Goal: Task Accomplishment & Management: Manage account settings

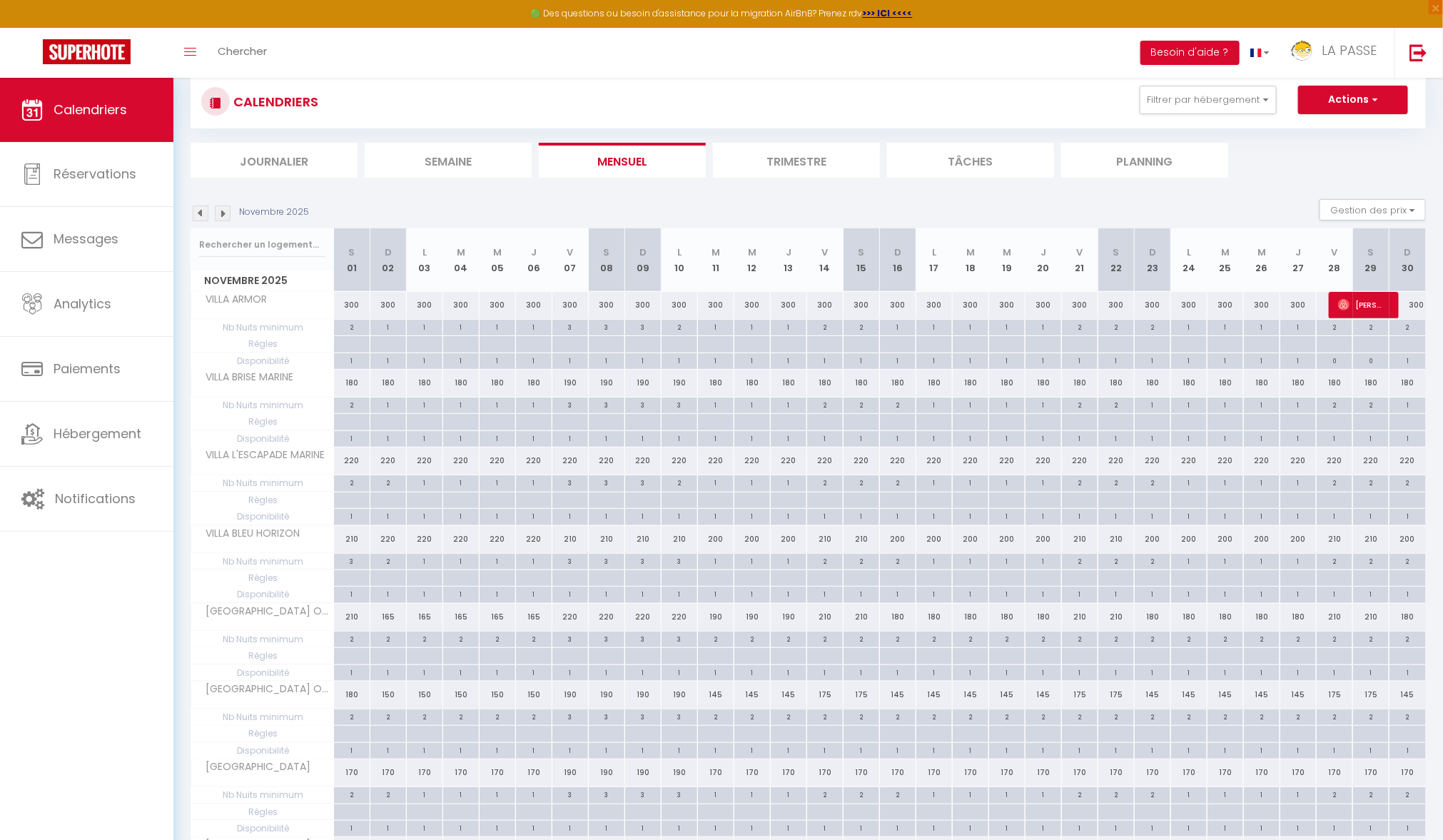
scroll to position [80, 0]
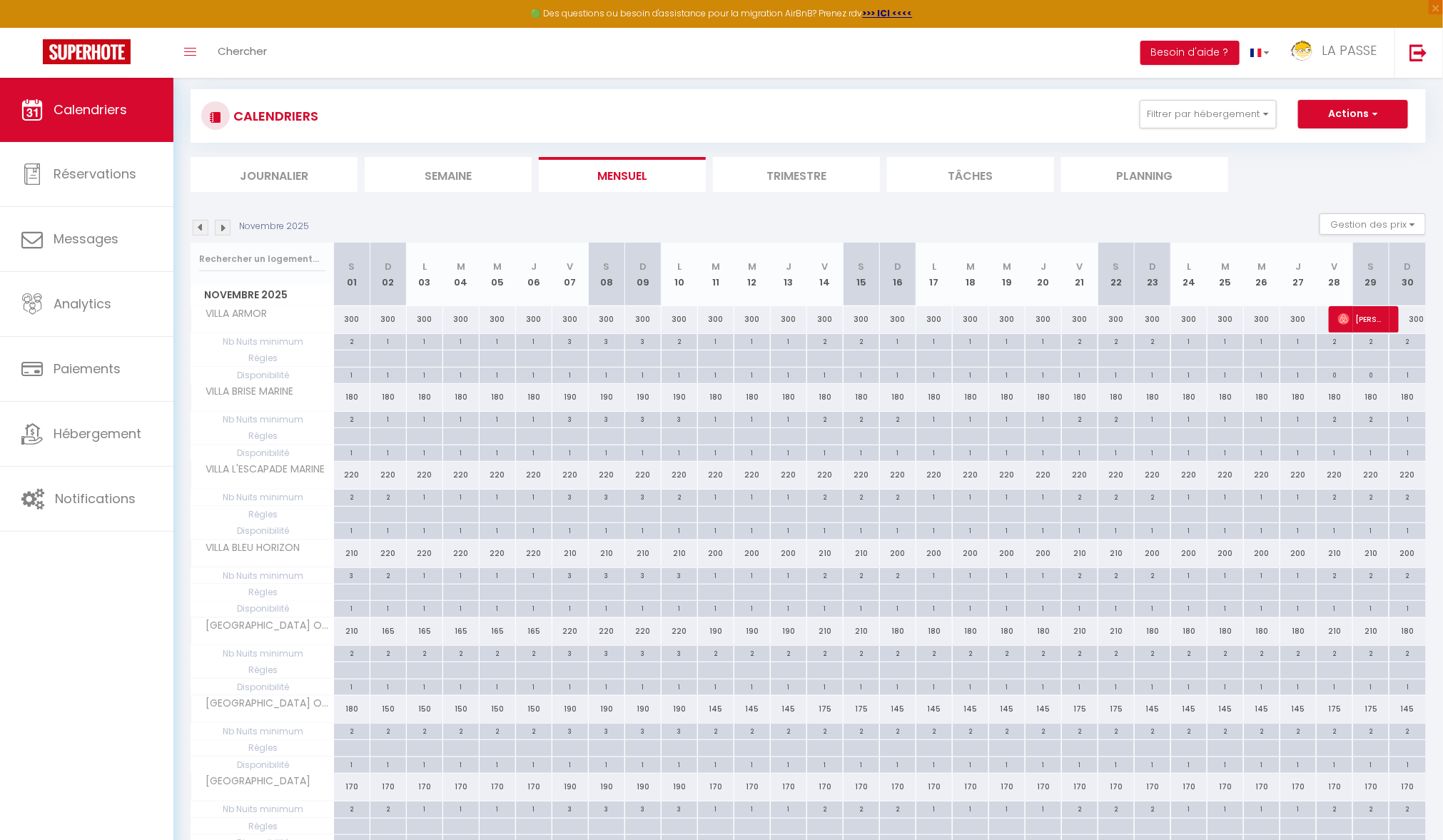
click at [204, 218] on div "Novembre 2025 Gestion des prix Nb Nuits minimum Règles Disponibilité" at bounding box center [809, 227] width 1236 height 29
click at [202, 220] on img at bounding box center [200, 227] width 16 height 16
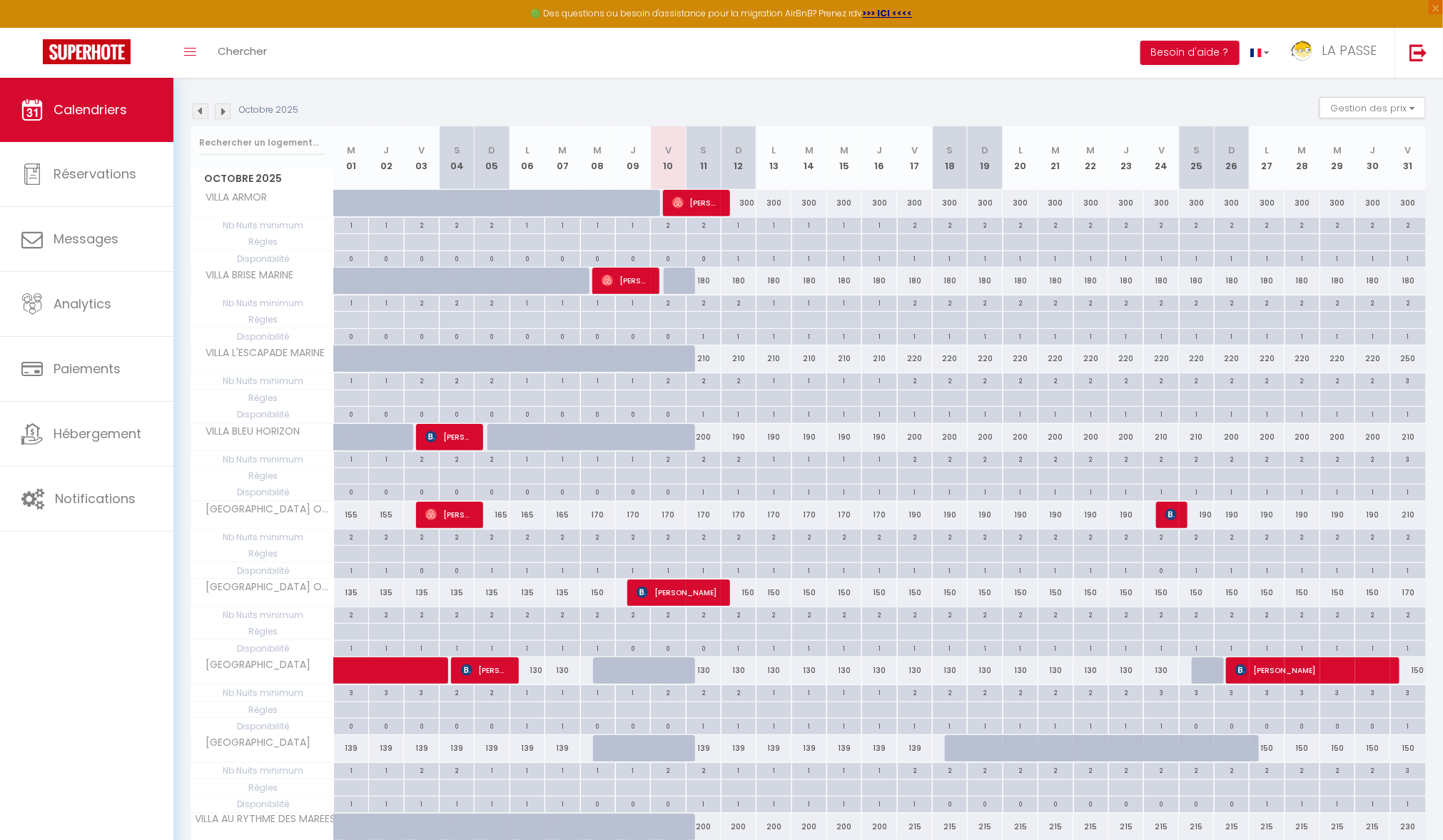
scroll to position [197, 0]
click at [675, 358] on div at bounding box center [681, 366] width 35 height 27
type input "210"
type input "Ven 10 Octobre 2025"
type input "Sam 11 Octobre 2025"
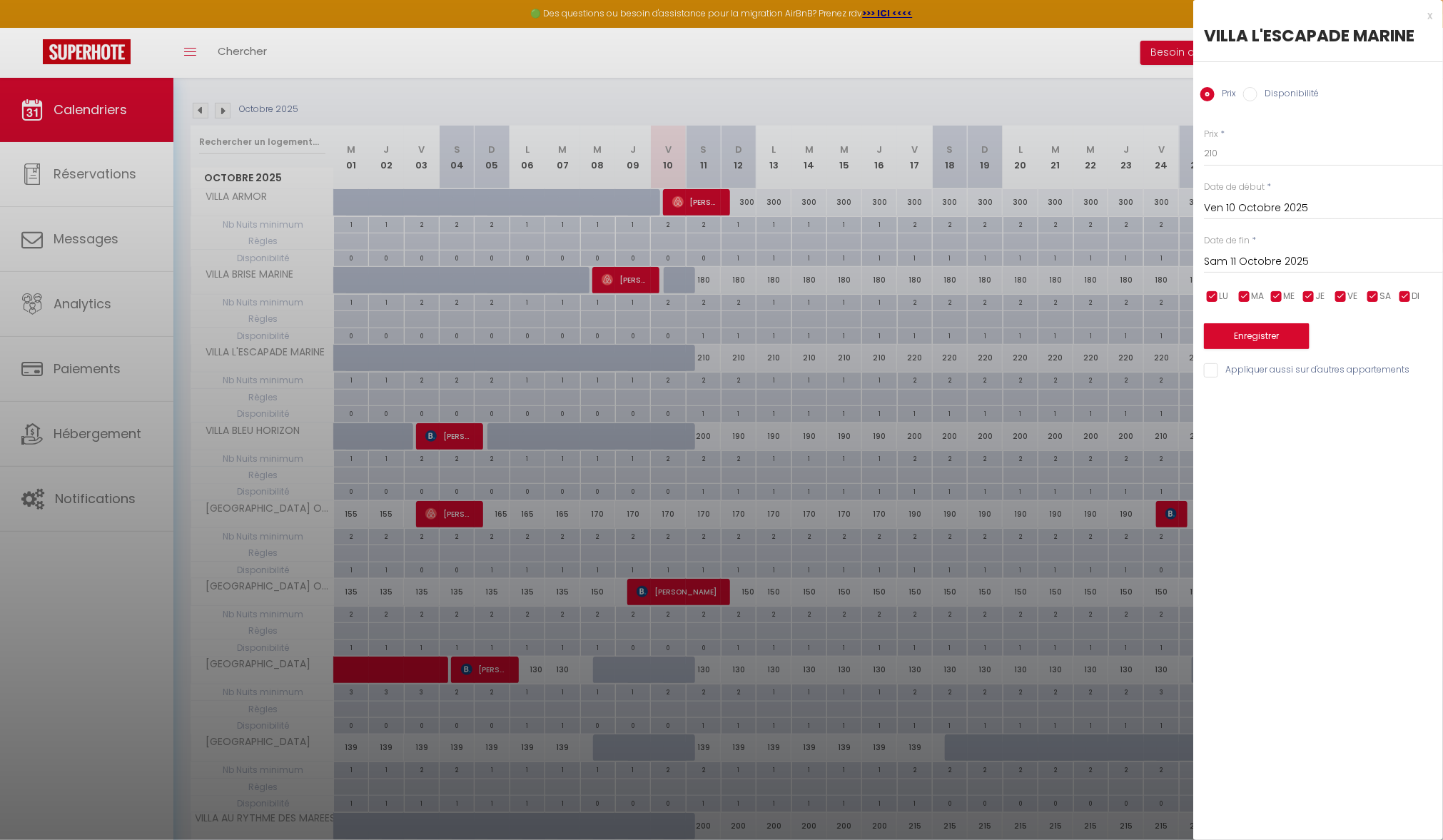
click at [1248, 93] on input "Disponibilité" at bounding box center [1250, 93] width 14 height 14
radio input "true"
radio input "false"
click at [1271, 349] on button "Enregistrer" at bounding box center [1257, 337] width 106 height 26
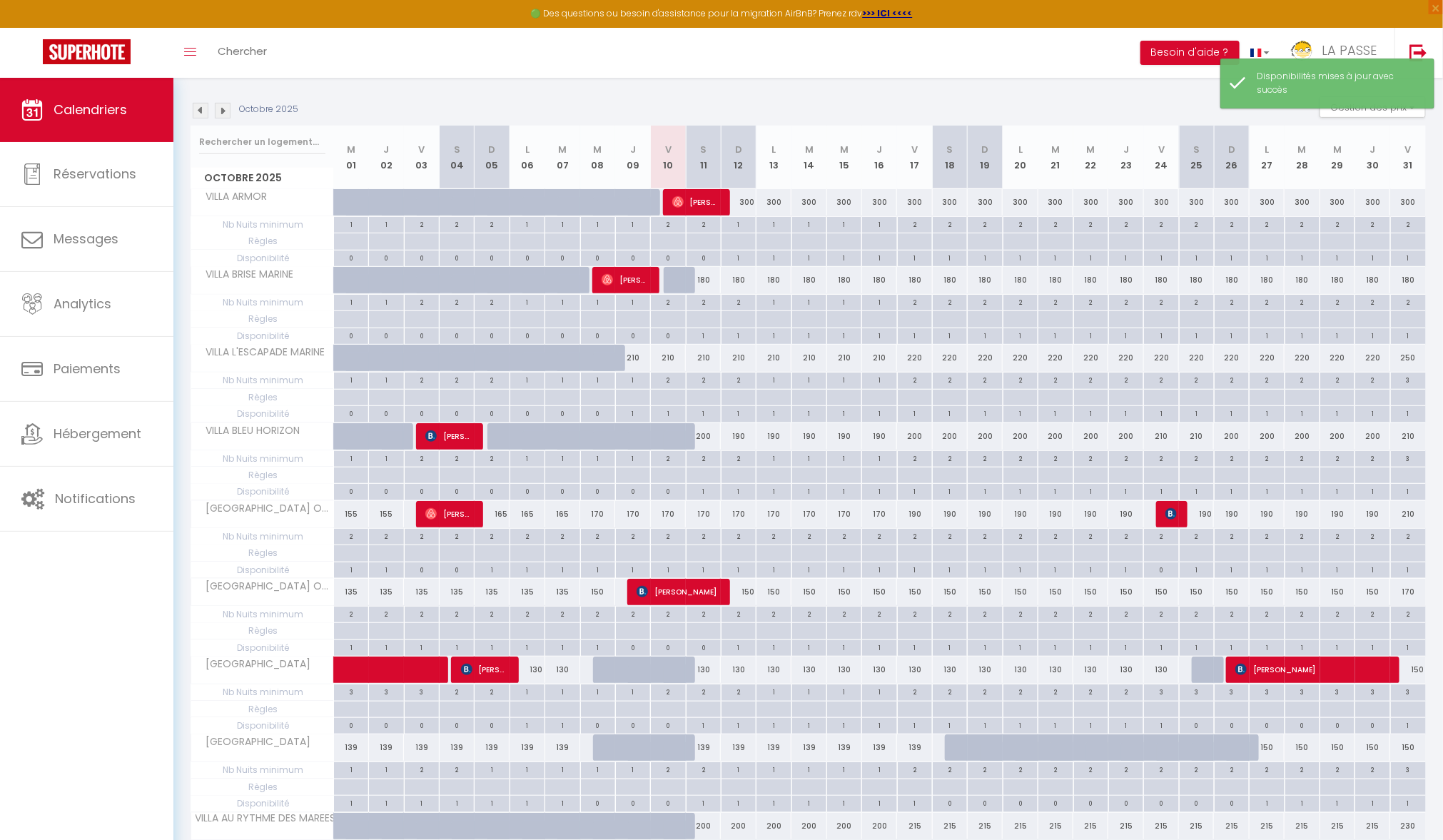
click at [672, 435] on div at bounding box center [681, 444] width 35 height 27
select select "1"
type input "Ven 10 Octobre 2025"
type input "Sam 11 Octobre 2025"
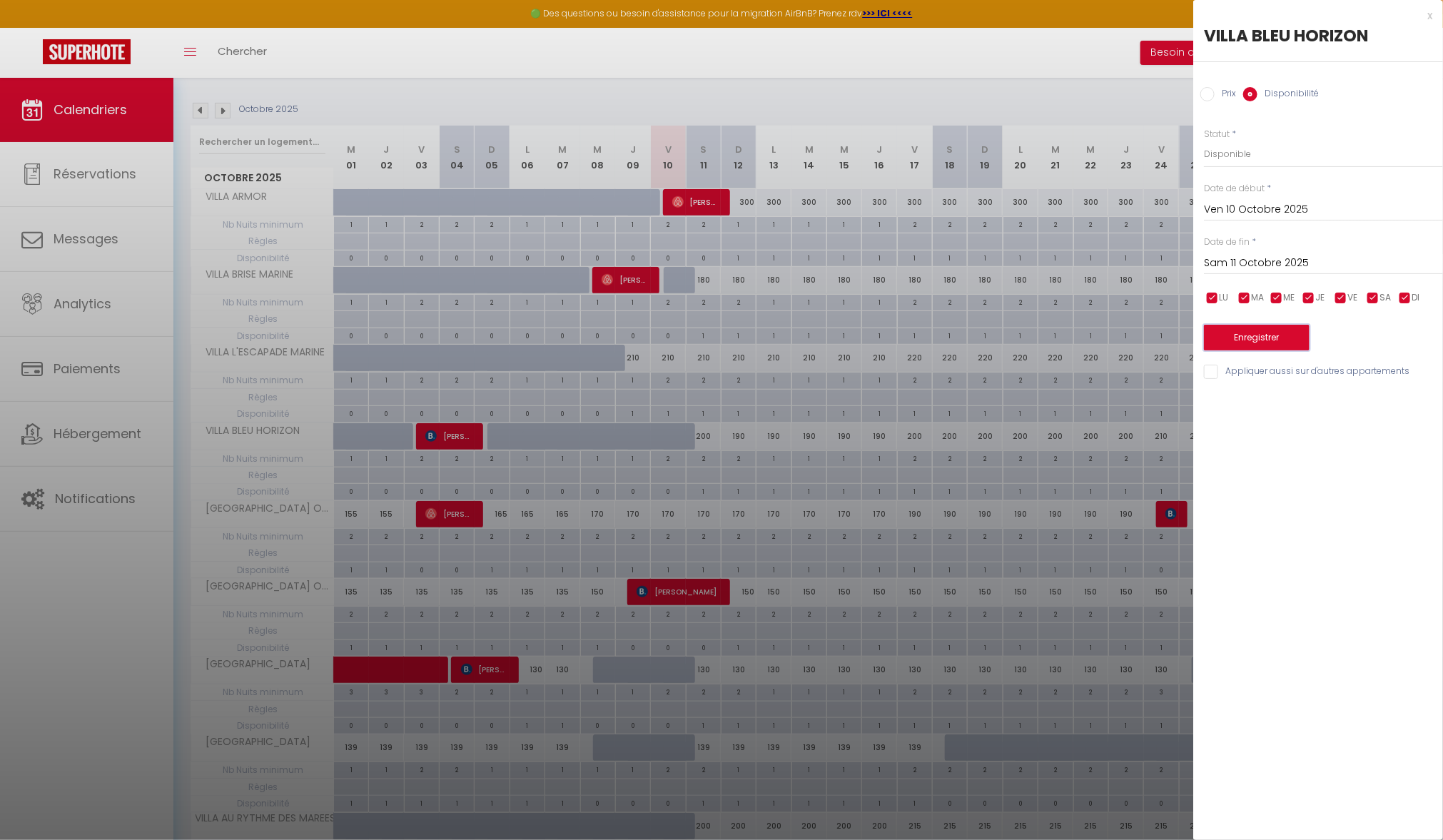
click at [1238, 334] on button "Enregistrer" at bounding box center [1257, 337] width 106 height 26
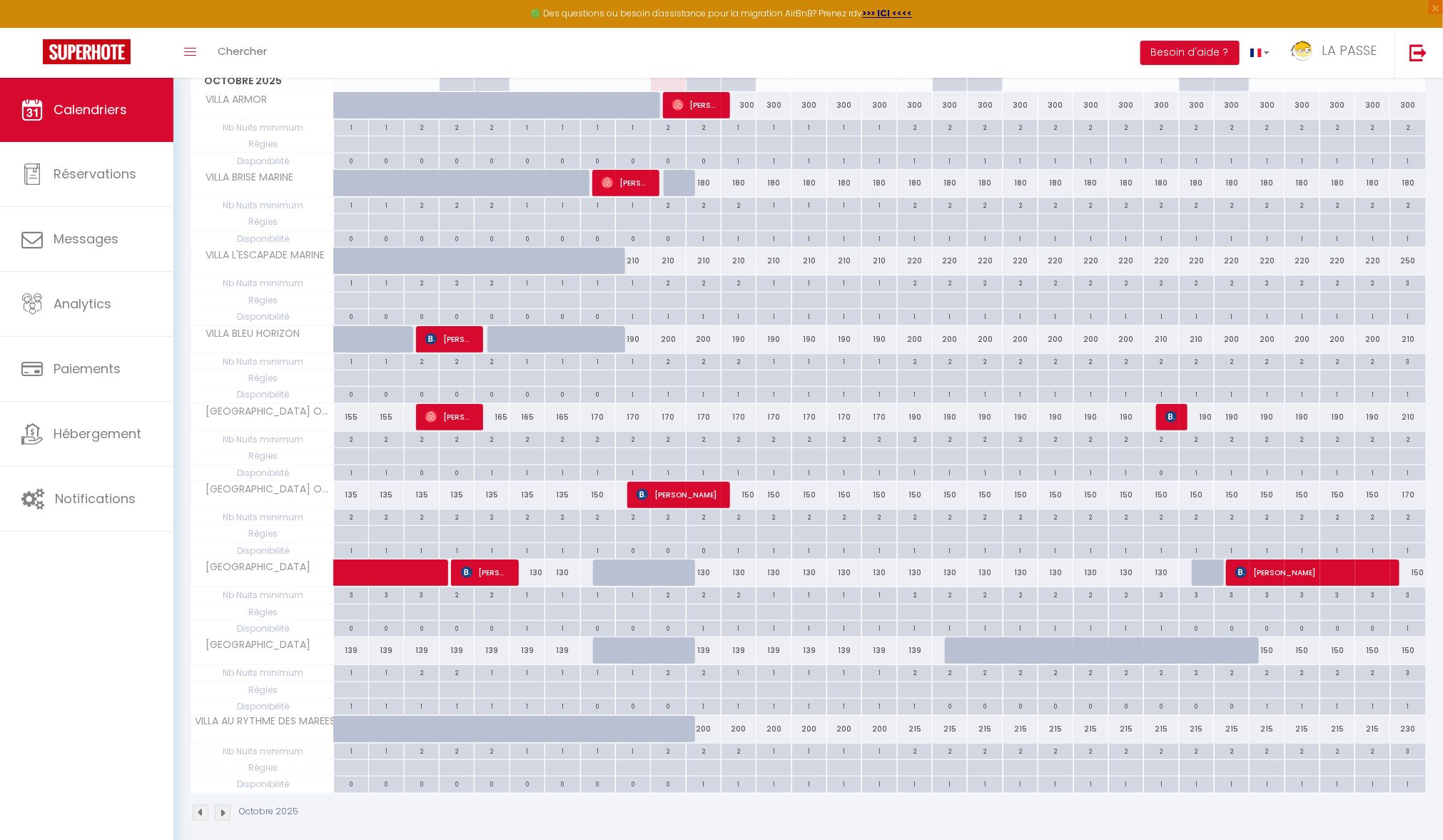
scroll to position [287, 0]
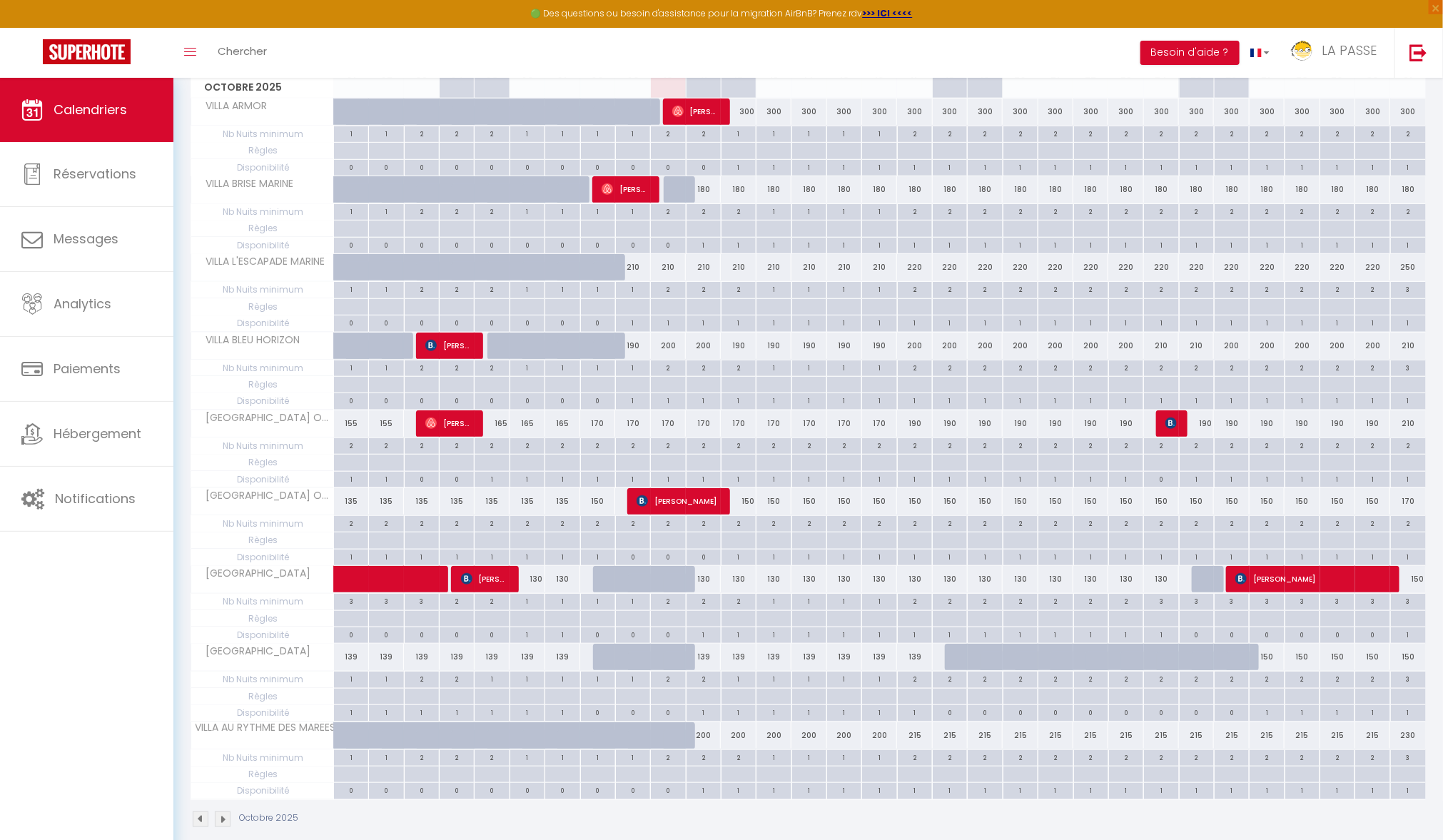
click at [677, 730] on div at bounding box center [681, 743] width 35 height 27
select select "1"
type input "Ven 10 Octobre 2025"
type input "Sam 11 Octobre 2025"
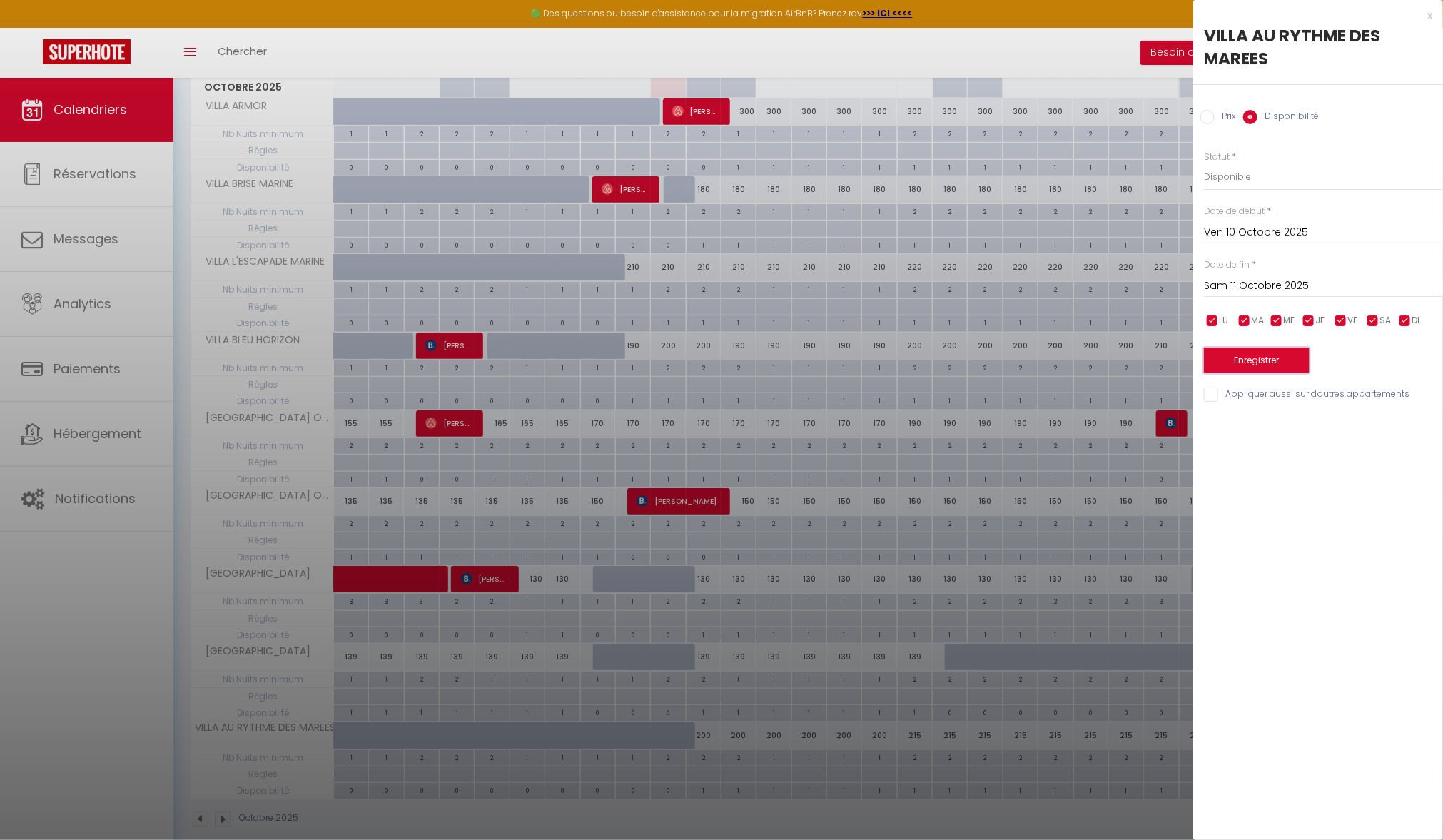
click at [1274, 360] on button "Enregistrer" at bounding box center [1257, 360] width 106 height 26
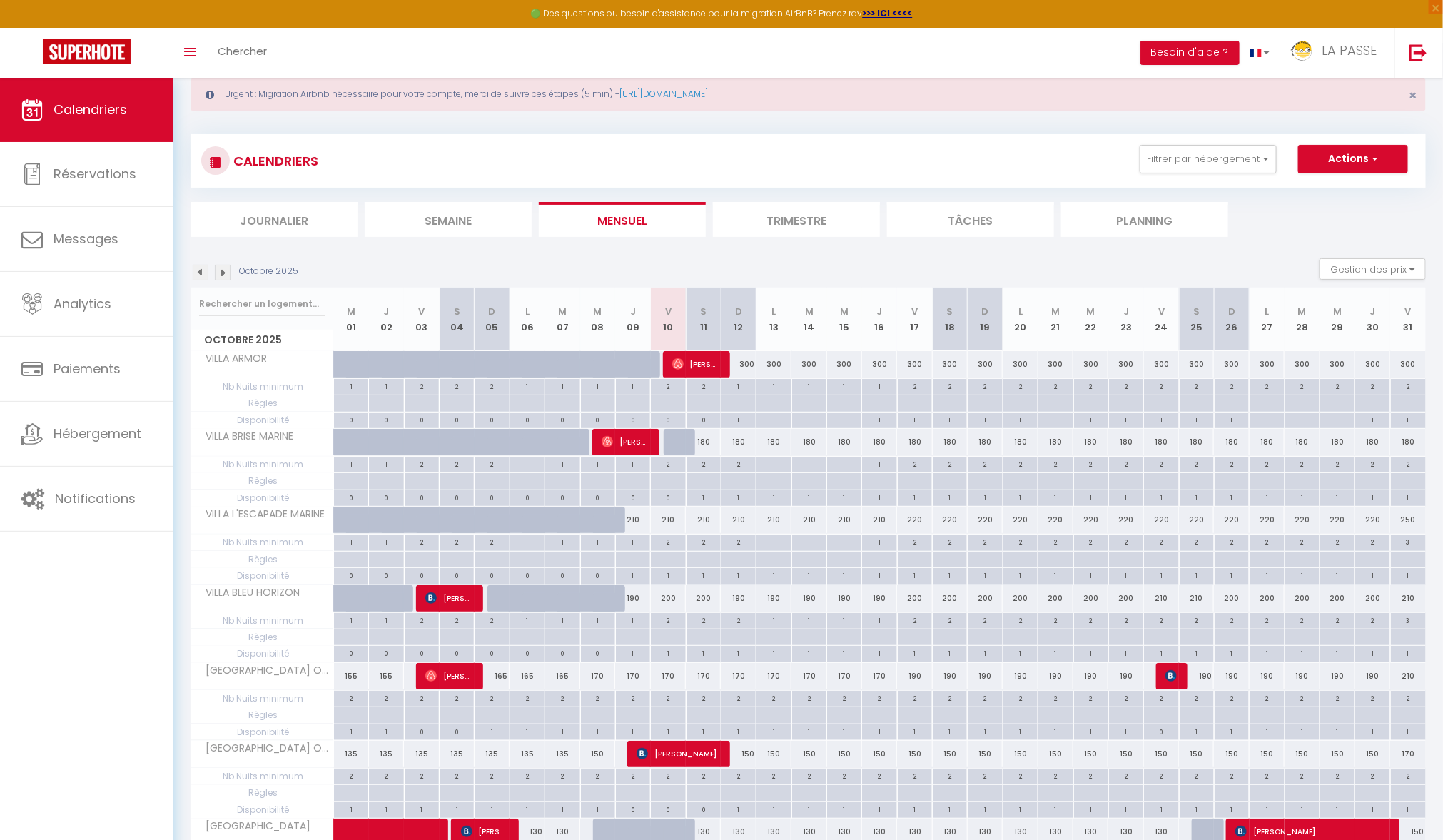
scroll to position [25, 0]
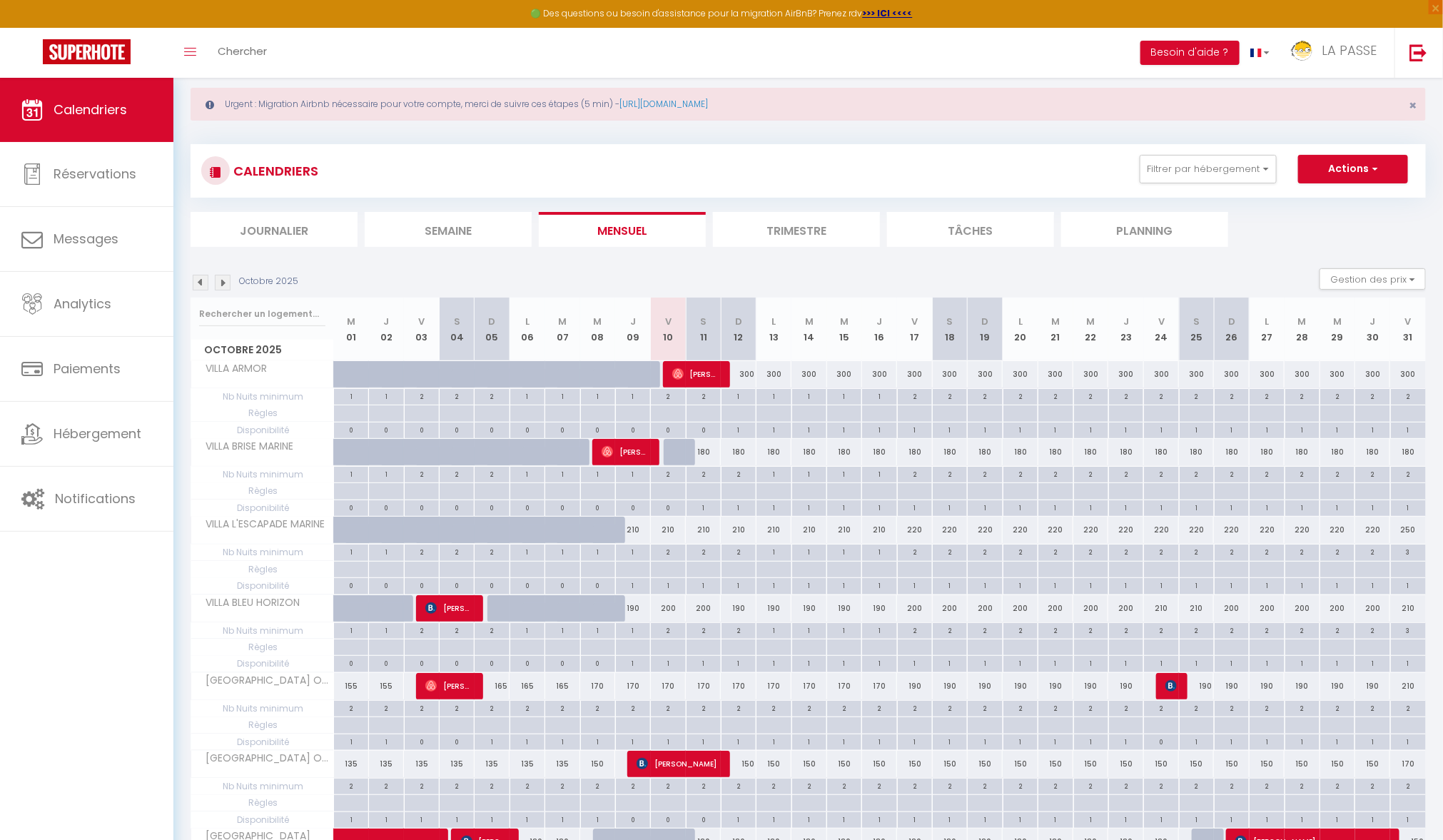
click at [680, 449] on div at bounding box center [681, 452] width 35 height 27
select select "1"
type input "Ven 10 Octobre 2025"
type input "Sam 11 Octobre 2025"
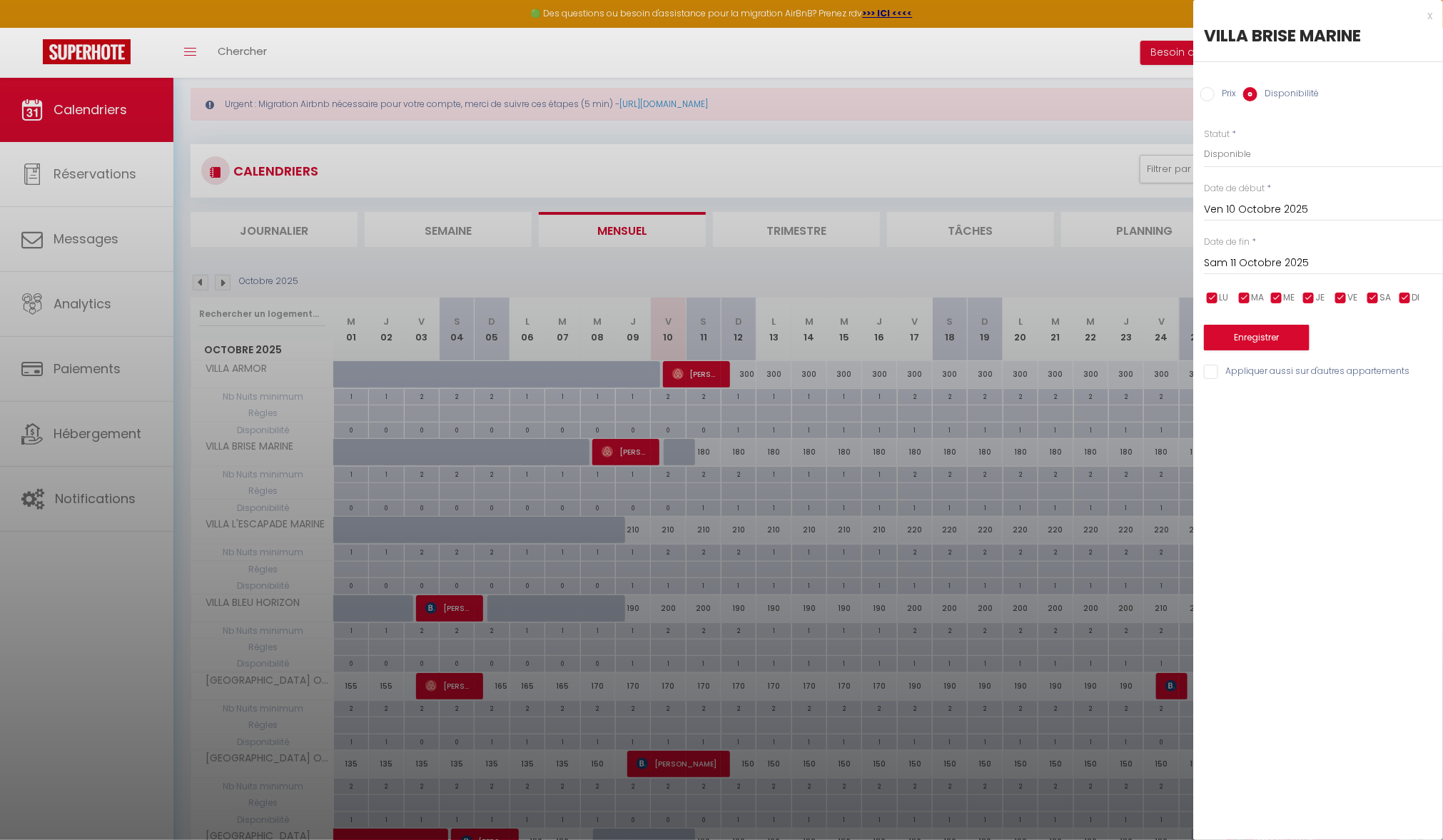
click at [1270, 350] on div "Prix * 180 Statut * Disponible Indisponible Date de début * [DATE] < [DATE] > D…" at bounding box center [1318, 245] width 249 height 271
click at [1274, 344] on button "Enregistrer" at bounding box center [1257, 337] width 106 height 26
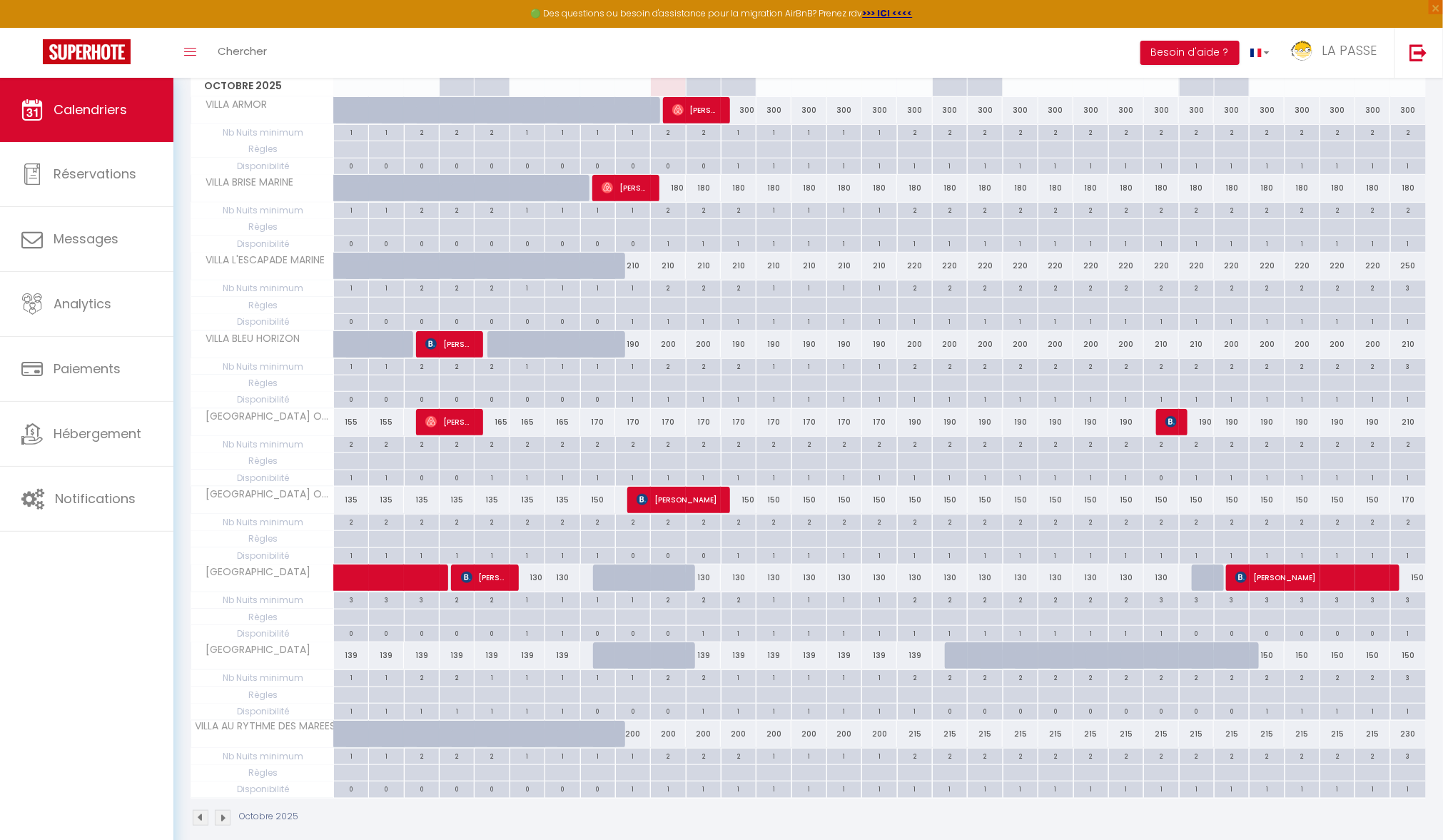
scroll to position [294, 0]
